Goal: Manage account settings

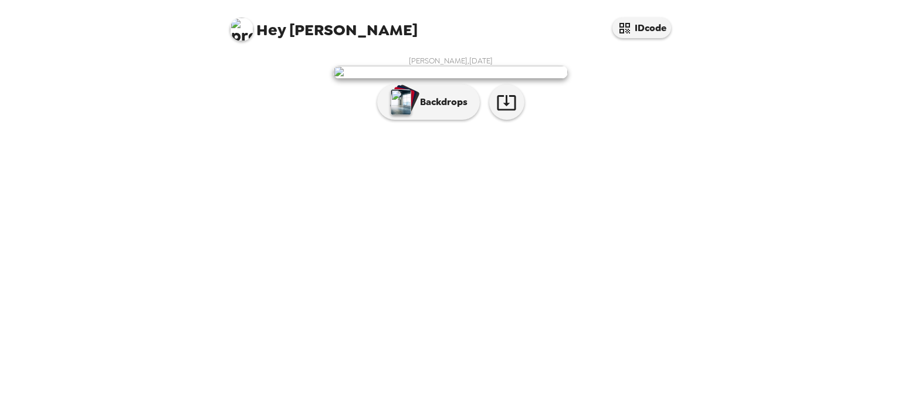
scroll to position [16, 0]
click at [427, 109] on p "Backdrops" at bounding box center [440, 102] width 53 height 14
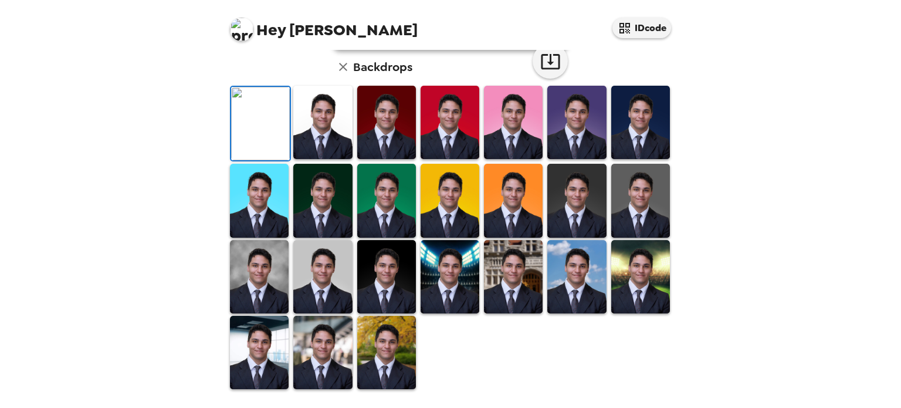
scroll to position [251, 0]
click at [572, 237] on img at bounding box center [576, 200] width 59 height 73
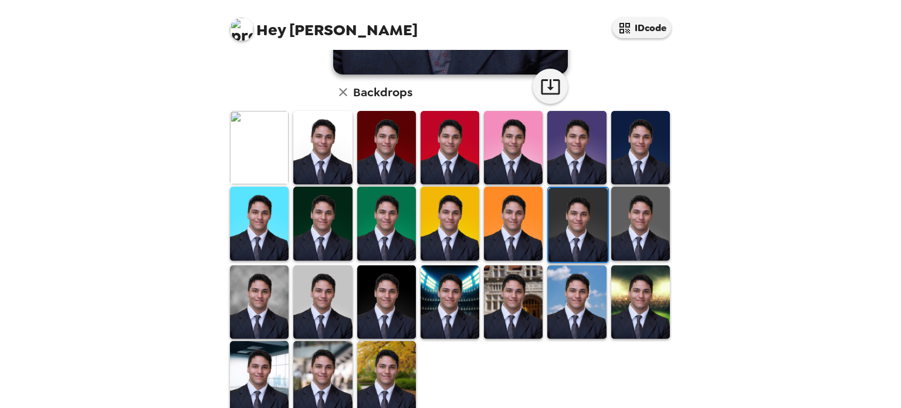
scroll to position [303, 0]
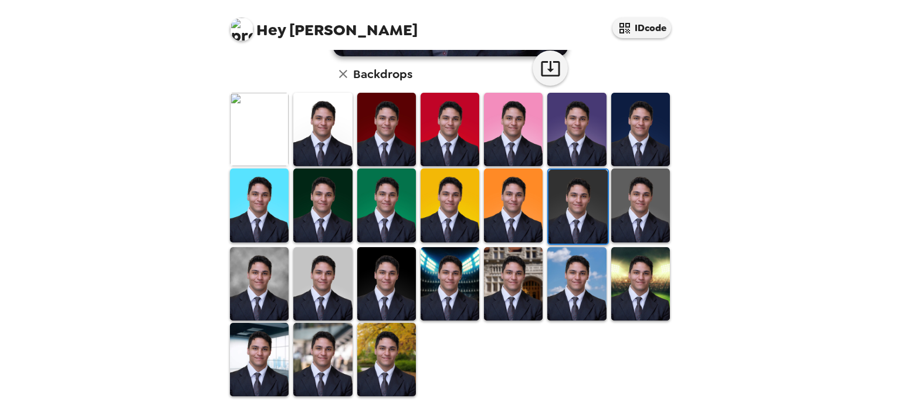
drag, startPoint x: 272, startPoint y: 344, endPoint x: 305, endPoint y: 321, distance: 40.9
click at [272, 344] on img at bounding box center [259, 359] width 59 height 73
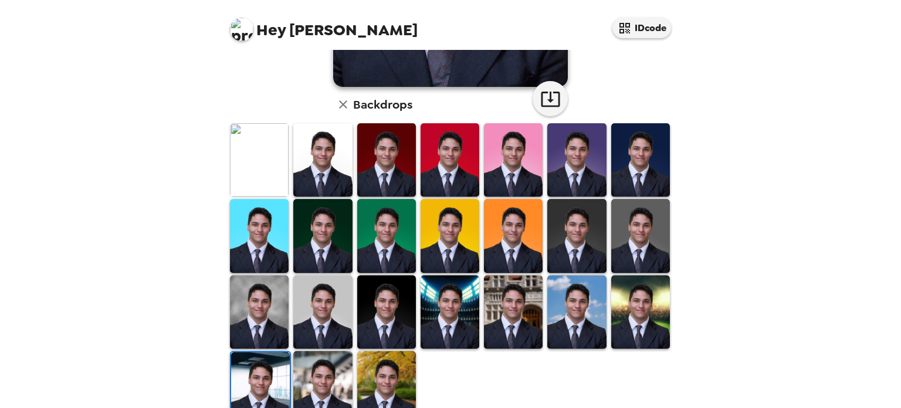
scroll to position [245, 0]
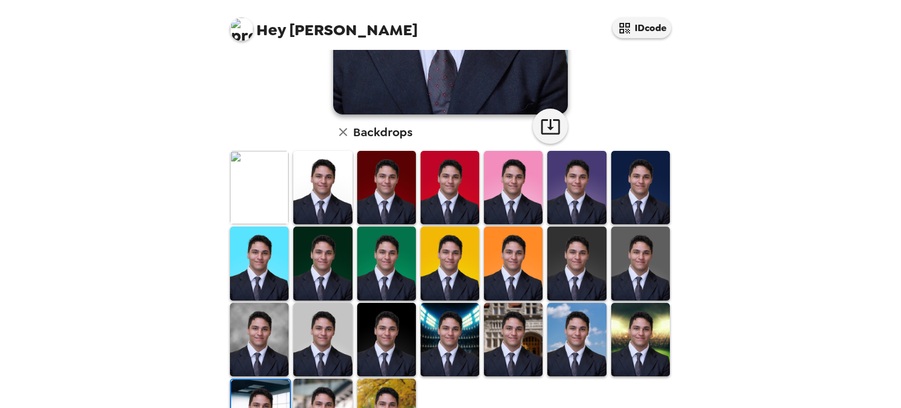
click at [275, 319] on img at bounding box center [259, 339] width 59 height 73
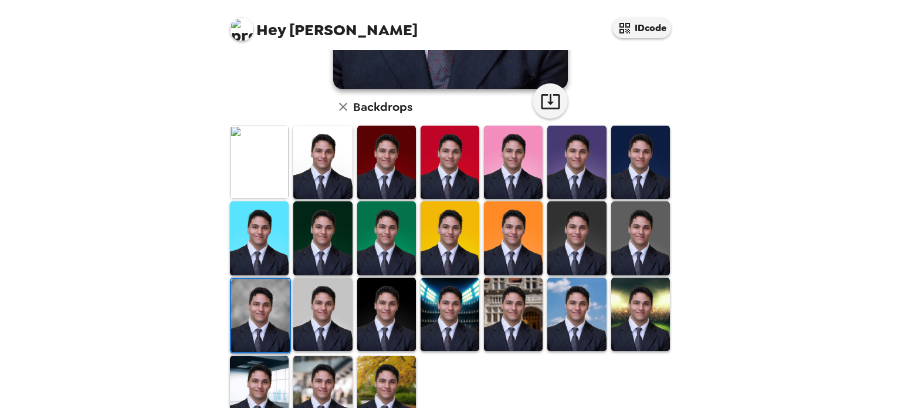
scroll to position [303, 0]
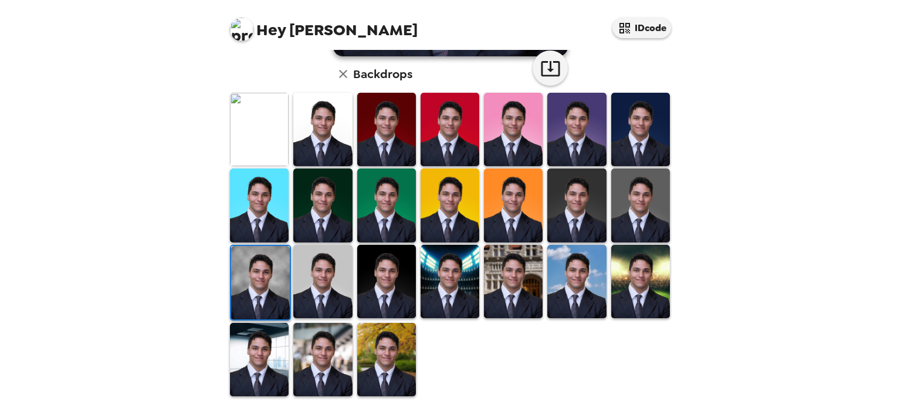
click at [645, 139] on img at bounding box center [640, 129] width 59 height 73
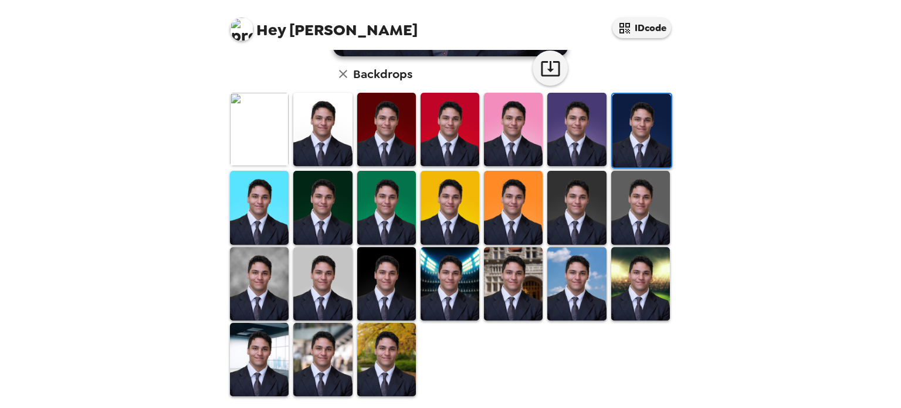
click at [245, 337] on img at bounding box center [259, 359] width 59 height 73
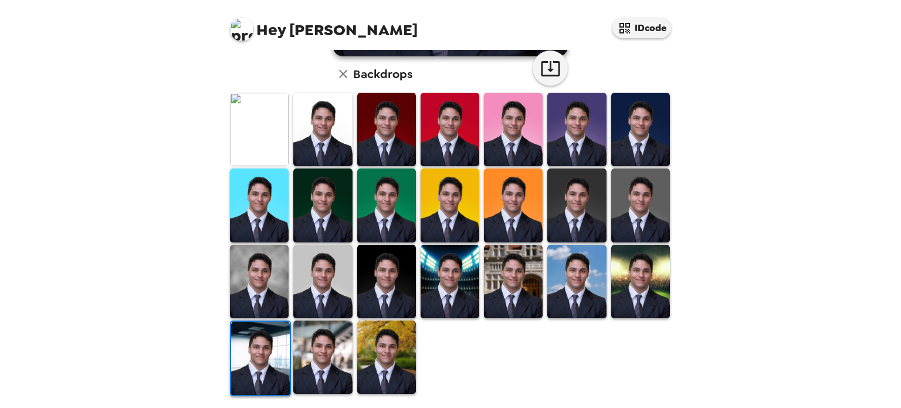
click at [258, 286] on img at bounding box center [259, 281] width 59 height 73
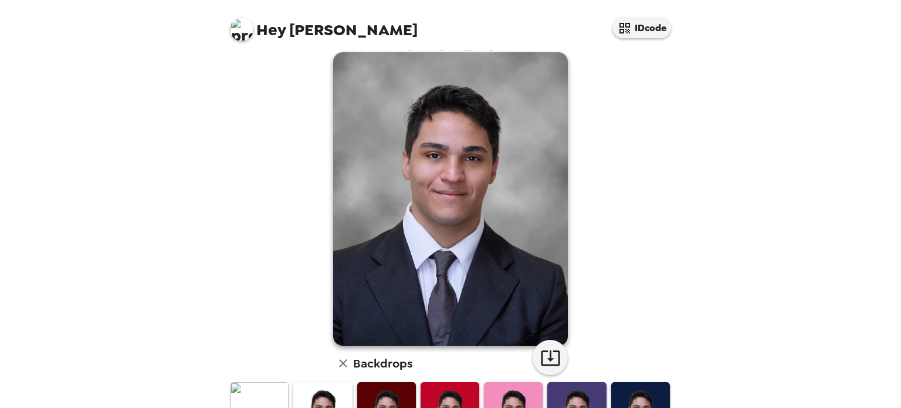
scroll to position [0, 0]
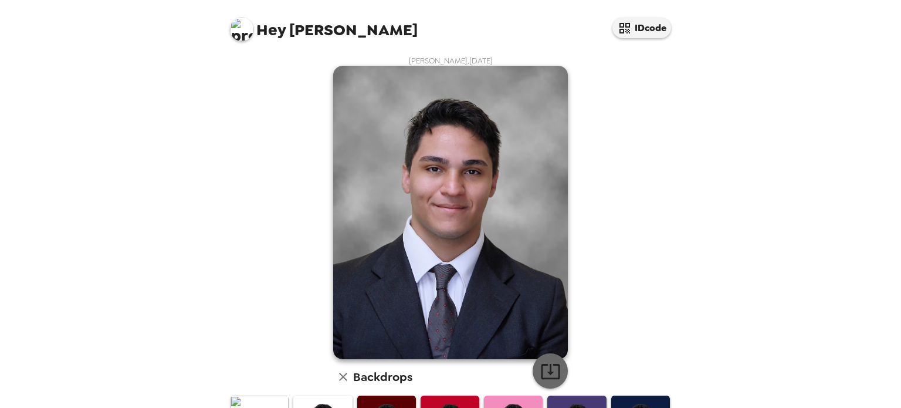
click at [545, 370] on icon "button" at bounding box center [550, 371] width 21 height 21
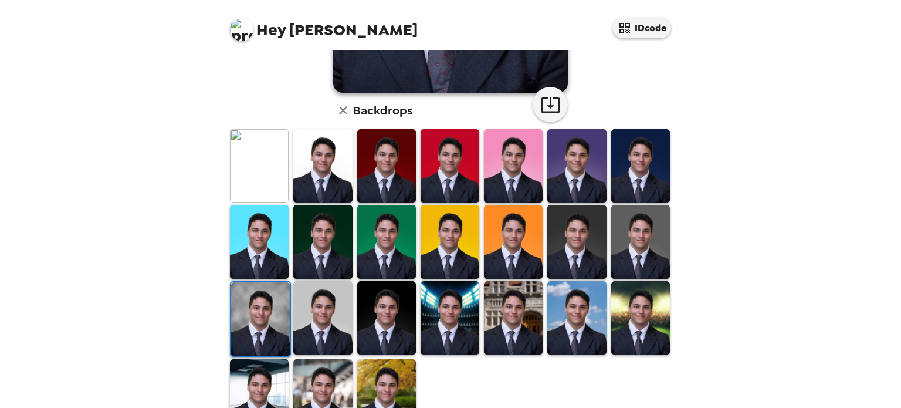
scroll to position [303, 0]
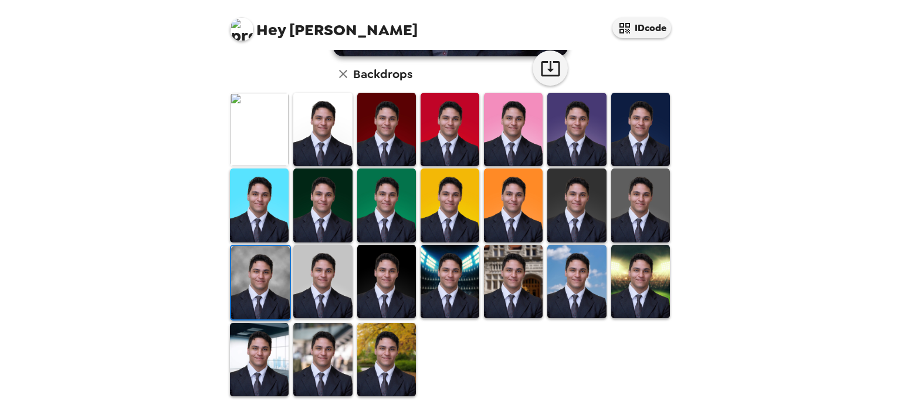
click at [246, 38] on img at bounding box center [241, 29] width 23 height 23
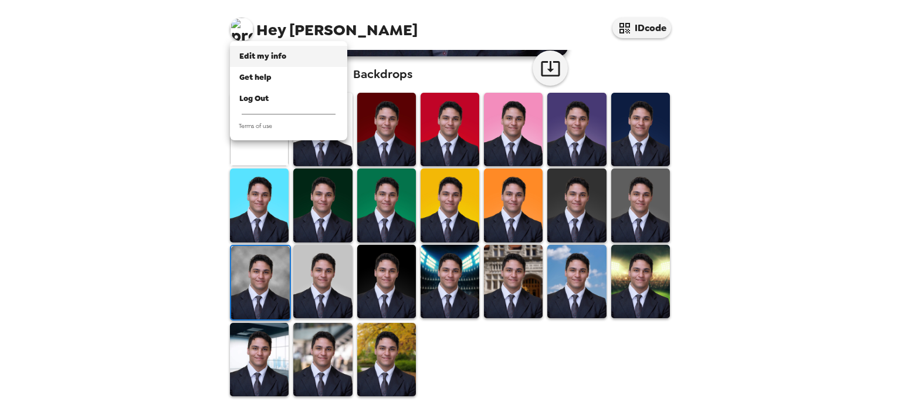
click at [261, 55] on span "Edit my info" at bounding box center [262, 56] width 47 height 10
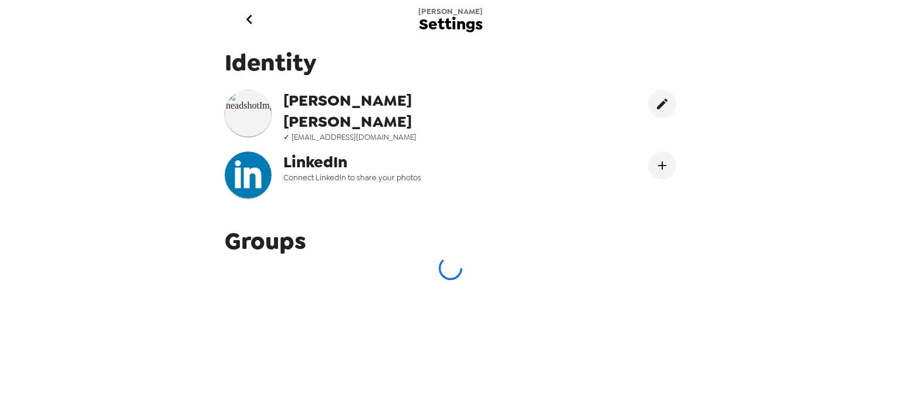
click at [245, 19] on icon "go back" at bounding box center [249, 19] width 19 height 19
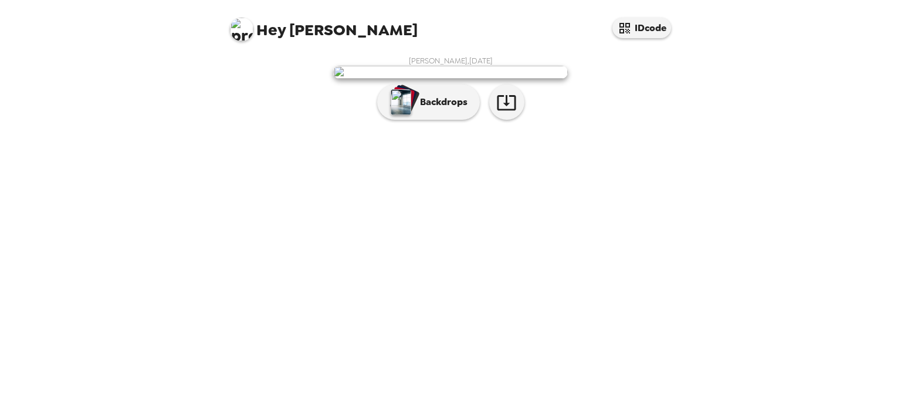
scroll to position [16, 0]
drag, startPoint x: 410, startPoint y: 168, endPoint x: 410, endPoint y: 42, distance: 126.7
click at [410, 42] on div "Hey Fabian IDcode" at bounding box center [450, 25] width 469 height 50
